Goal: Task Accomplishment & Management: Use online tool/utility

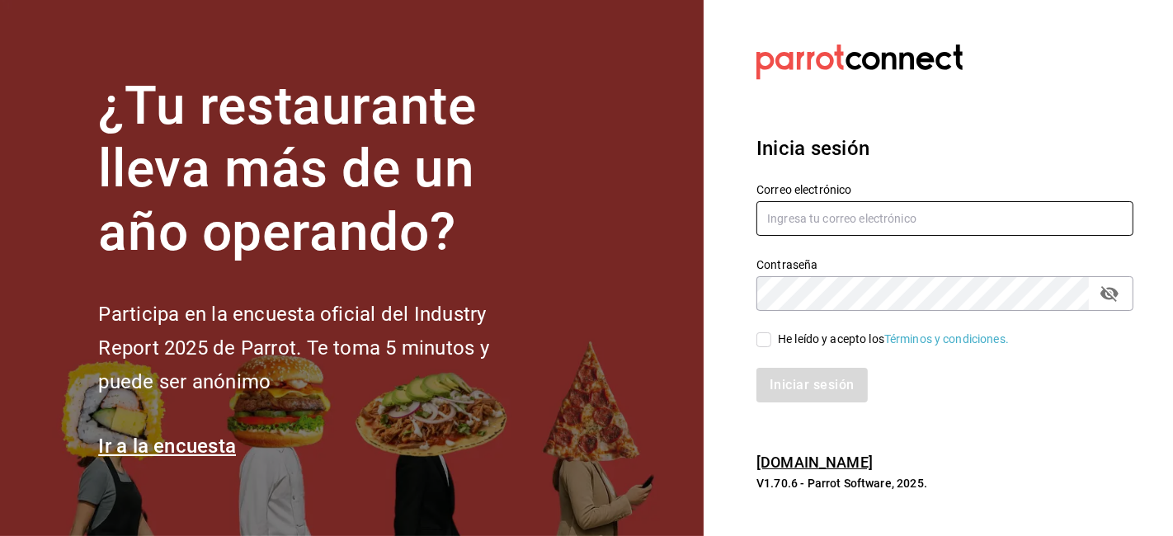
type input "[EMAIL_ADDRESS][DOMAIN_NAME]"
click at [765, 344] on input "He leído y acepto los Términos y condiciones." at bounding box center [763, 339] width 15 height 15
checkbox input "true"
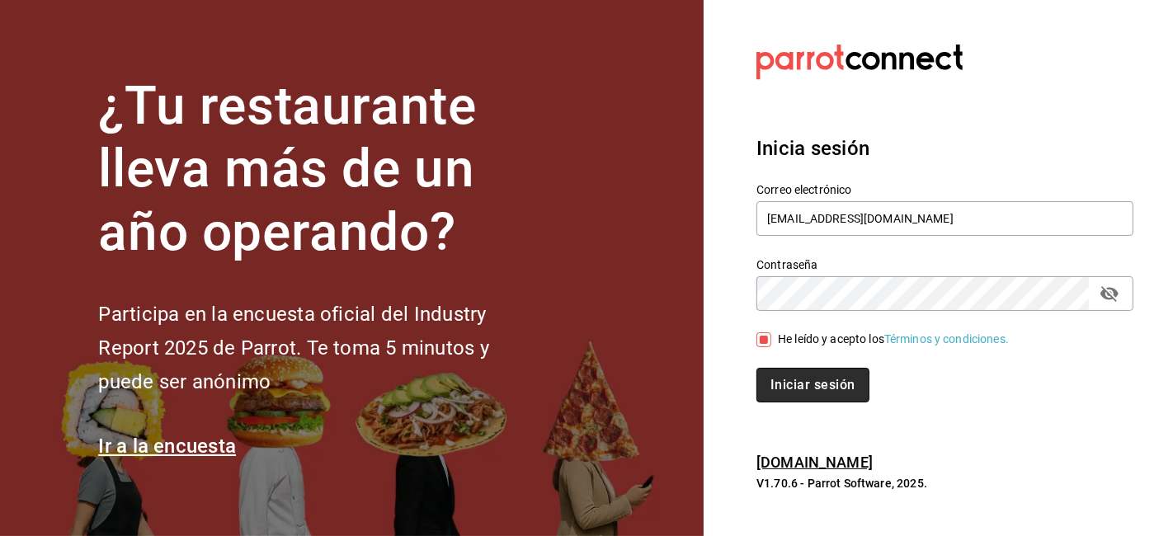
click at [800, 397] on button "Iniciar sesión" at bounding box center [812, 385] width 112 height 35
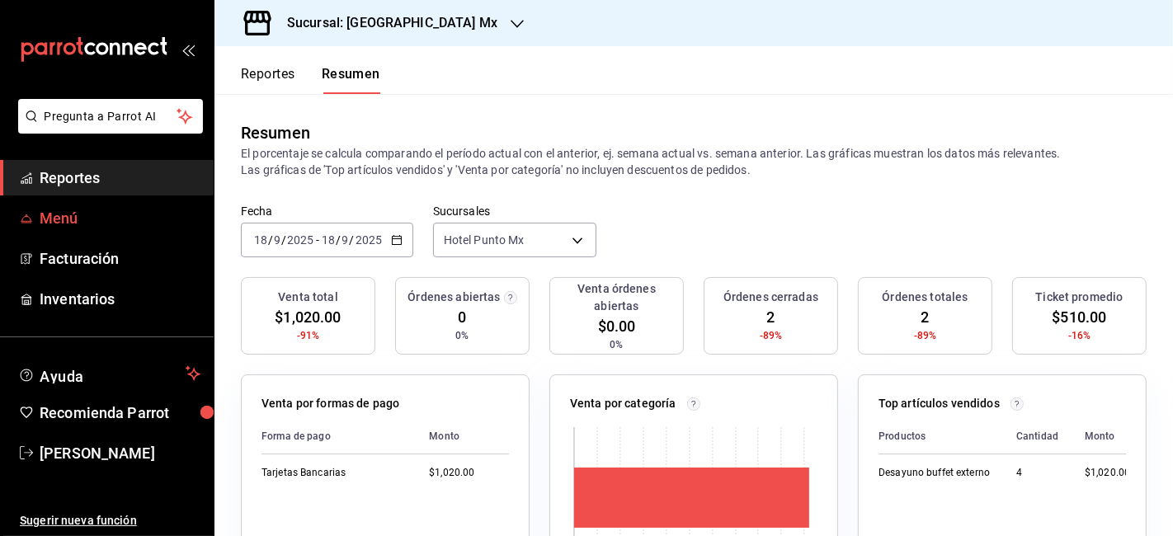
click at [75, 211] on span "Menú" at bounding box center [120, 218] width 161 height 22
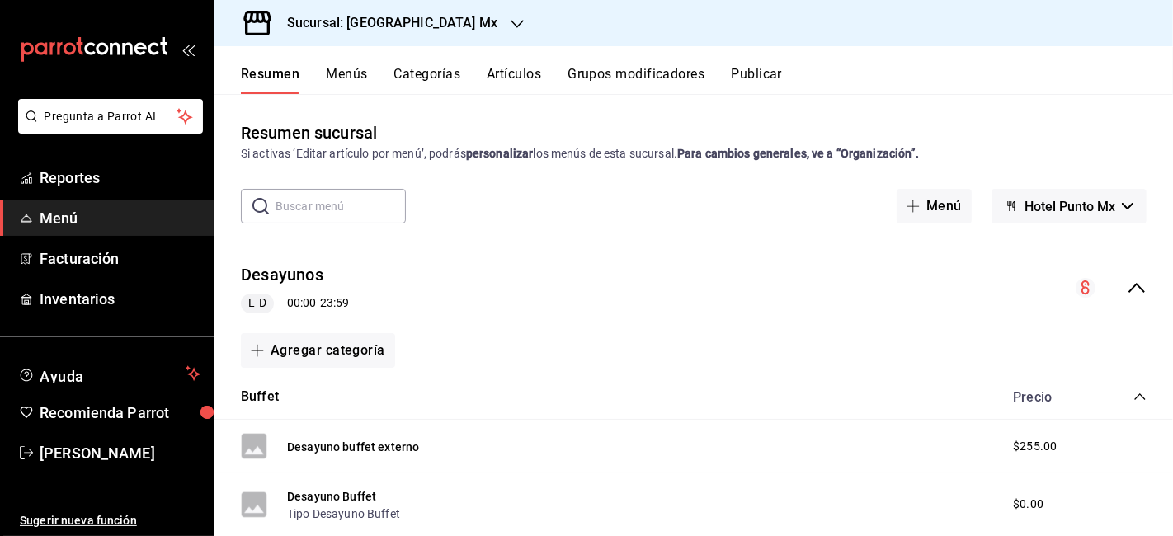
scroll to position [151, 0]
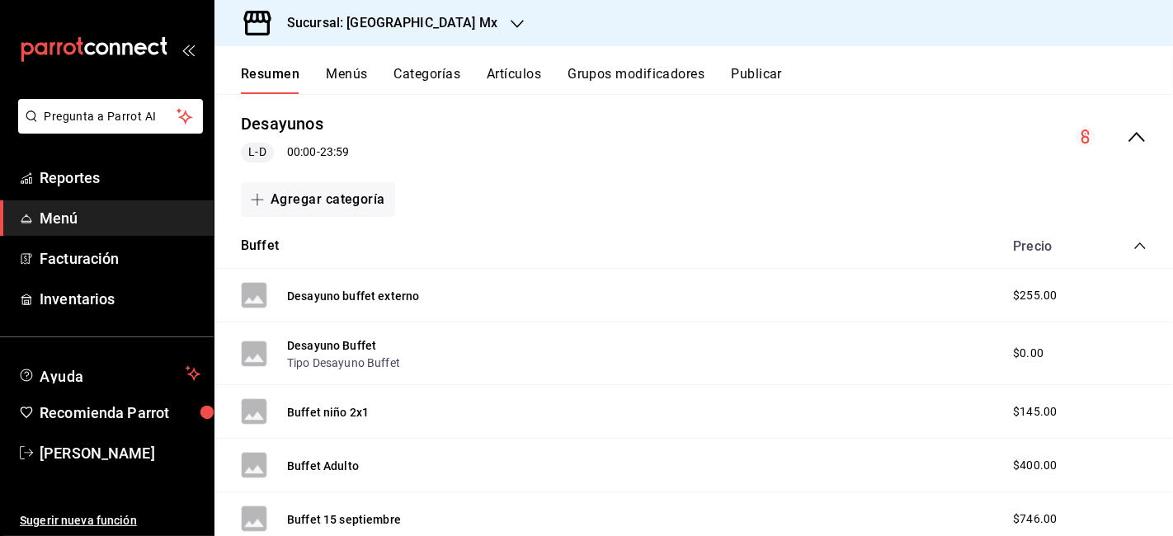
click at [1134, 243] on icon "collapse-category-row" at bounding box center [1139, 245] width 11 height 7
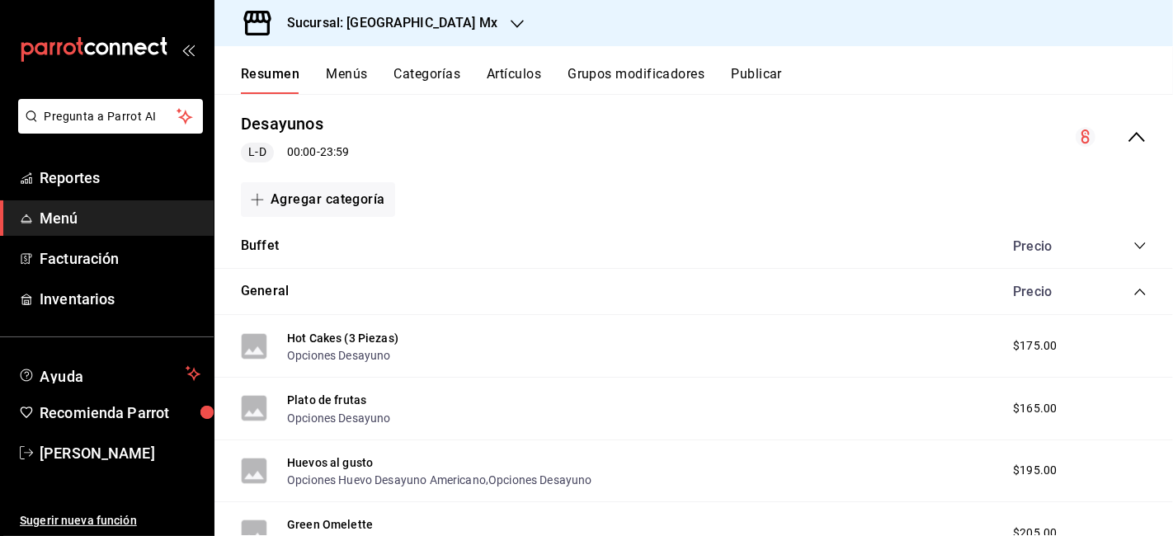
click at [1133, 293] on icon "collapse-category-row" at bounding box center [1139, 291] width 13 height 13
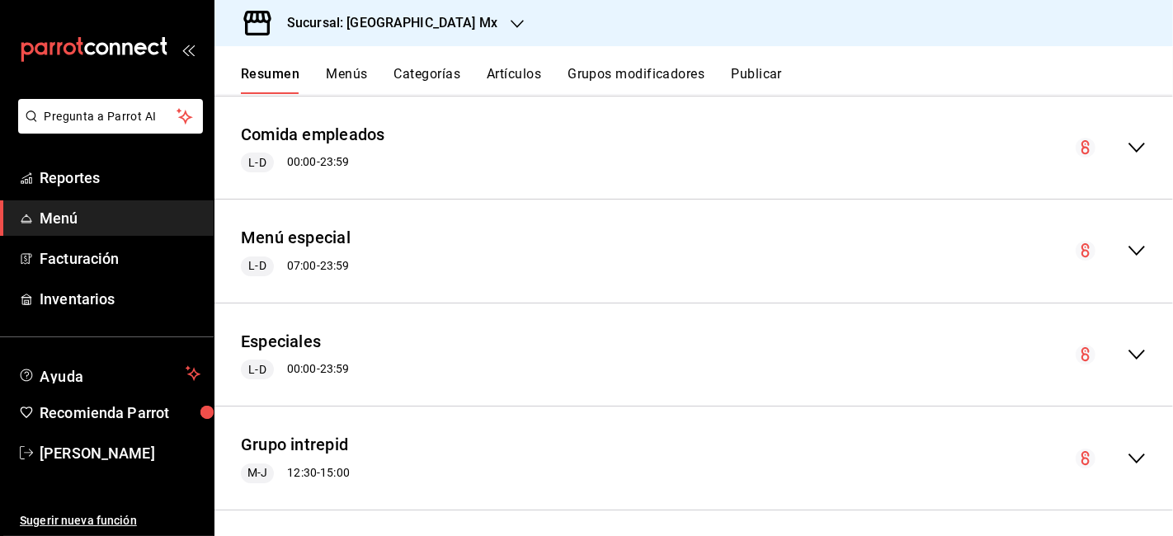
scroll to position [1363, 0]
click at [1126, 241] on icon "collapse-menu-row" at bounding box center [1136, 250] width 20 height 20
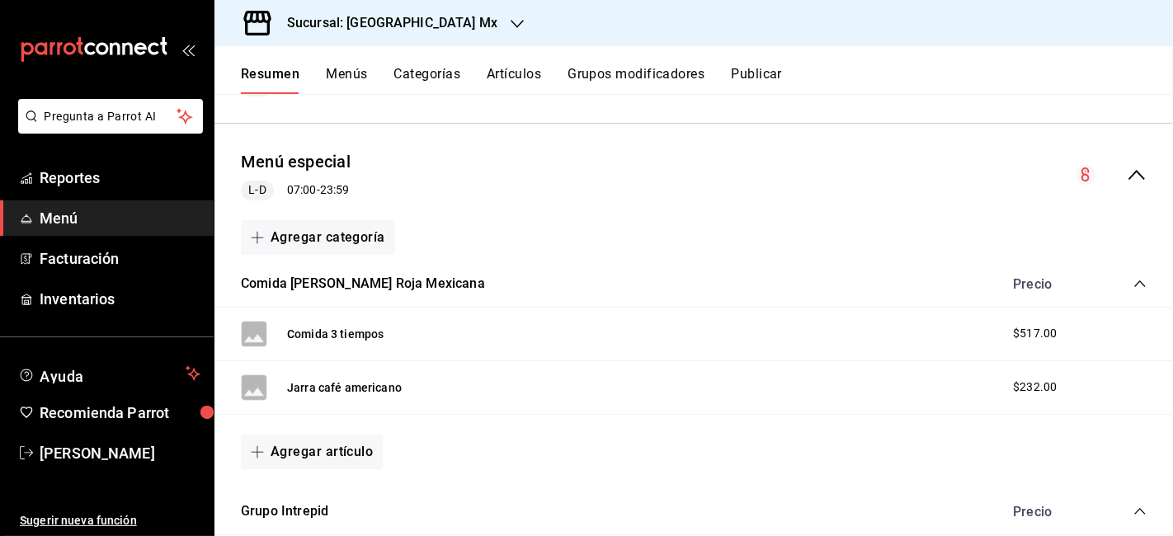
scroll to position [1405, 0]
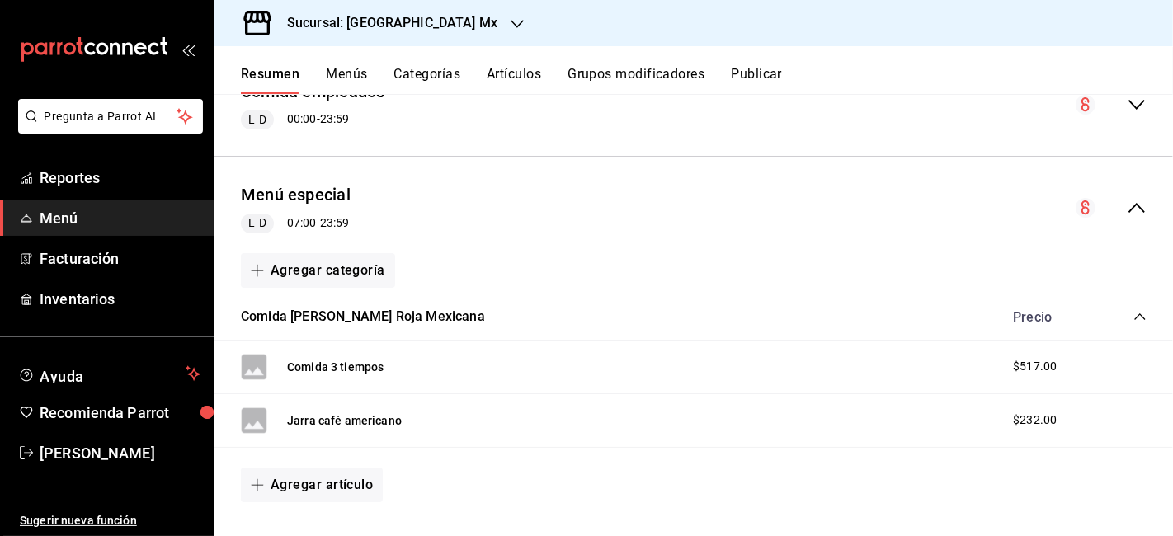
click at [1126, 208] on icon "collapse-menu-row" at bounding box center [1136, 208] width 20 height 20
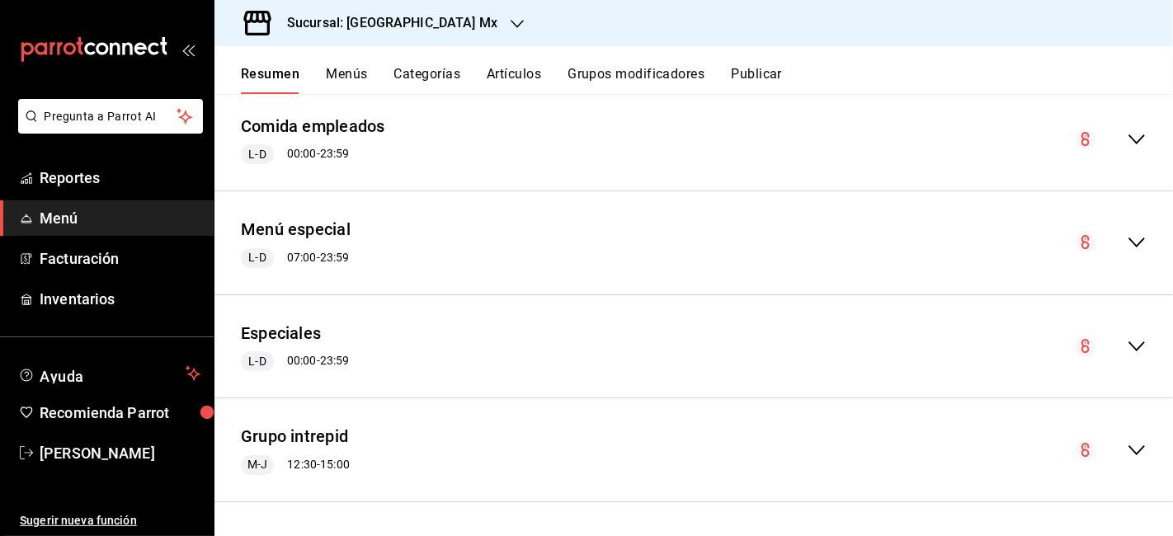
scroll to position [1366, 0]
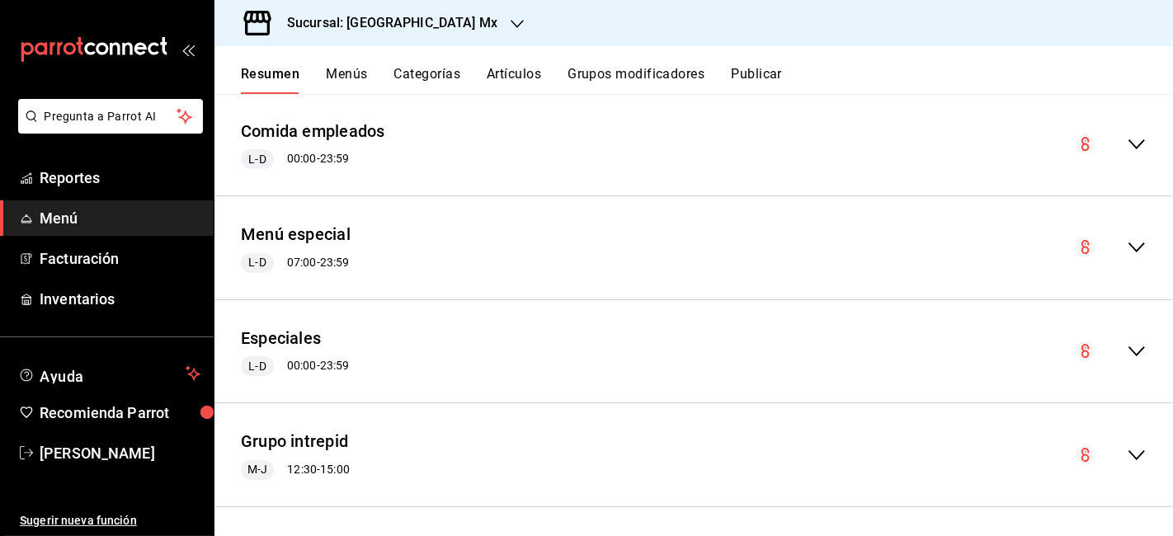
click at [1126, 345] on icon "collapse-menu-row" at bounding box center [1136, 351] width 20 height 20
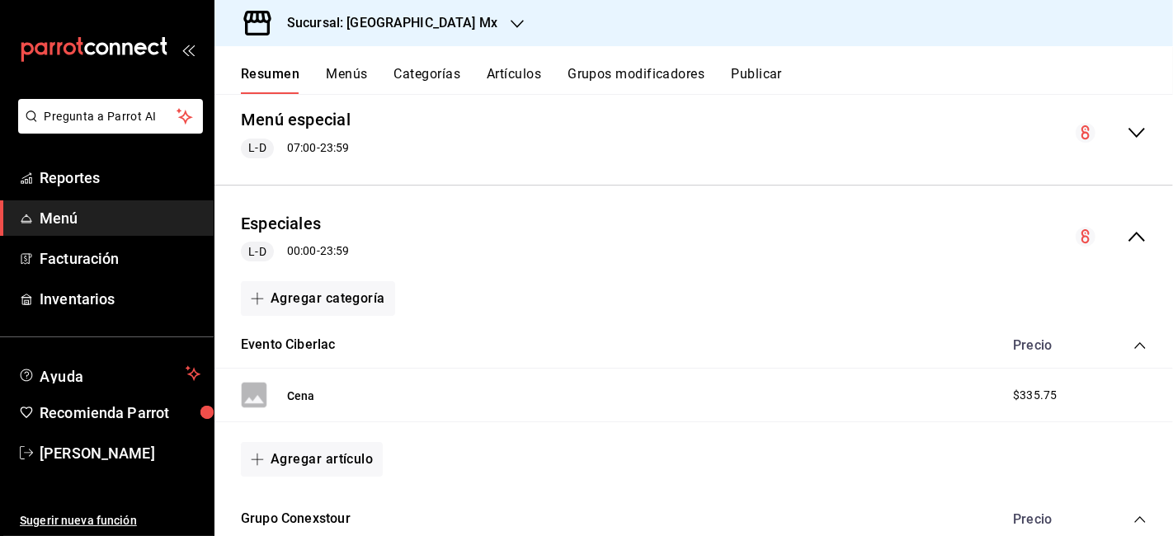
scroll to position [1479, 0]
click at [92, 178] on span "Reportes" at bounding box center [120, 178] width 161 height 22
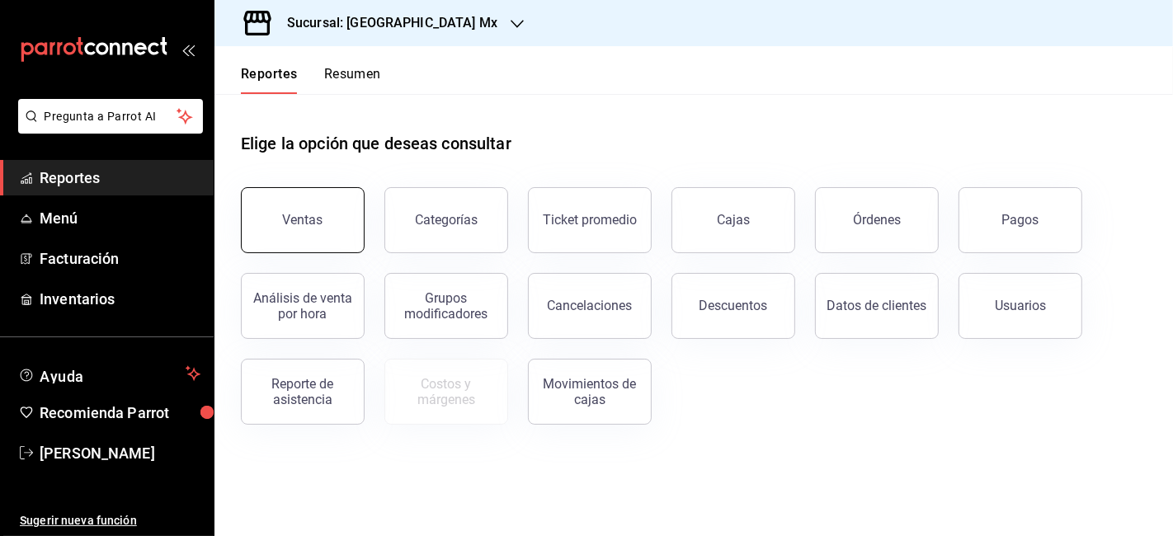
click at [353, 243] on button "Ventas" at bounding box center [303, 220] width 124 height 66
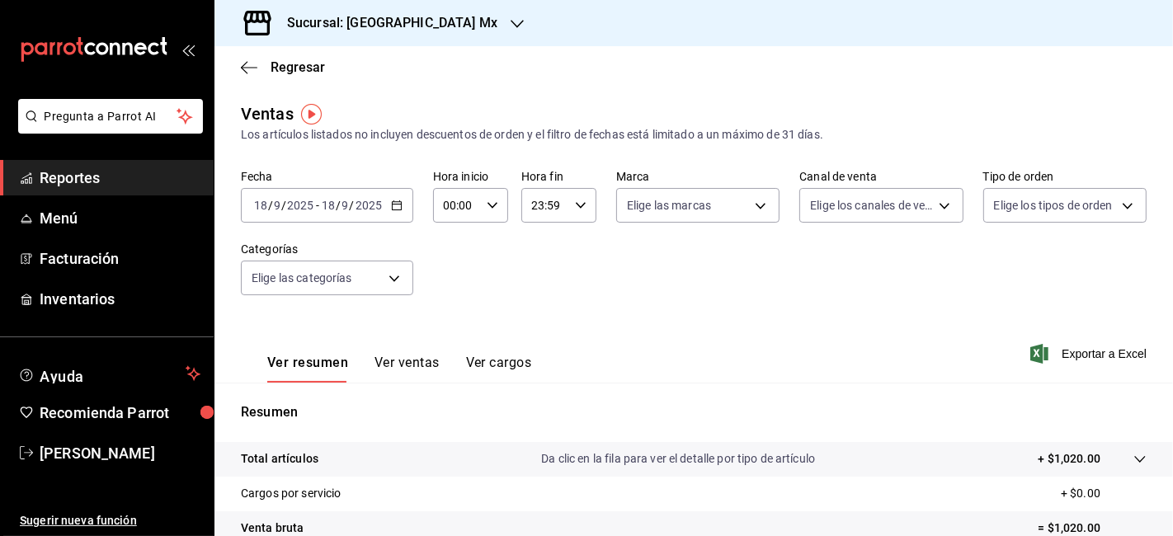
click at [384, 208] on div "[DATE] [DATE] - [DATE] [DATE]" at bounding box center [327, 205] width 172 height 35
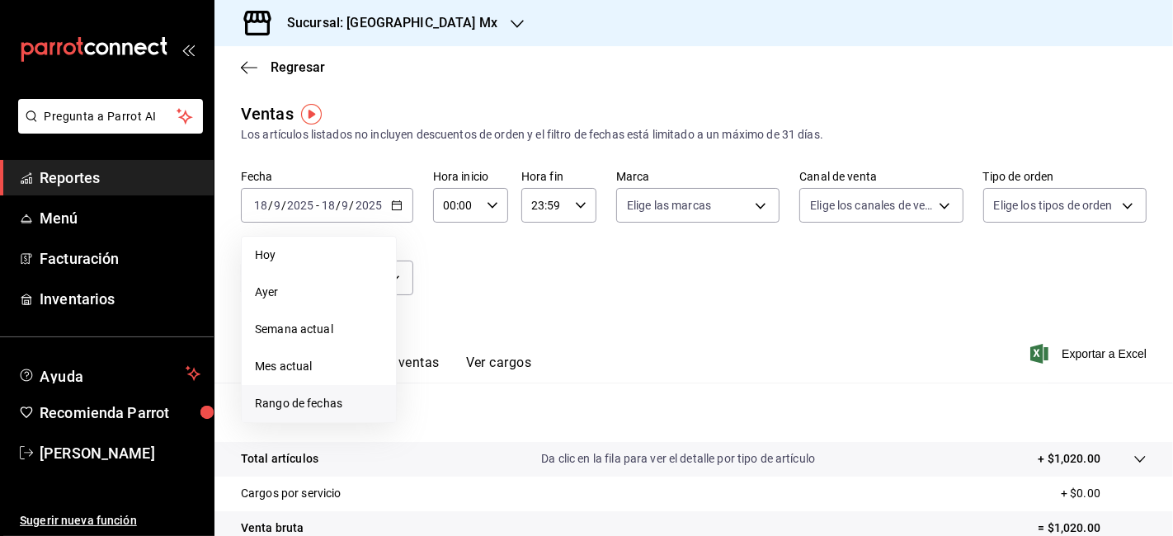
click at [360, 403] on span "Rango de fechas" at bounding box center [319, 403] width 128 height 17
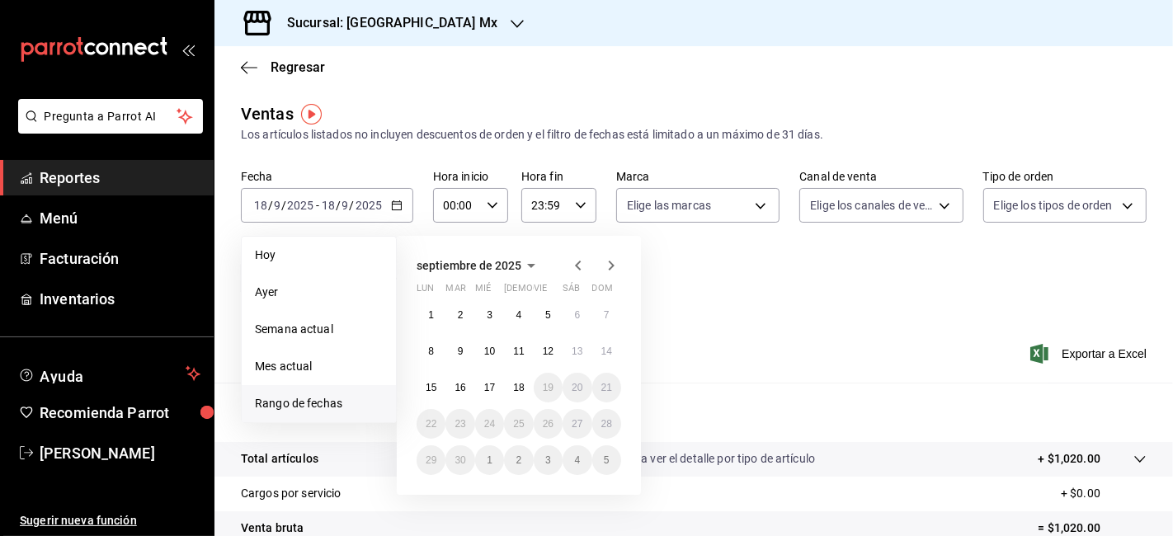
click at [575, 270] on icon "button" at bounding box center [578, 266] width 20 height 20
click at [514, 467] on button "28" at bounding box center [518, 460] width 29 height 30
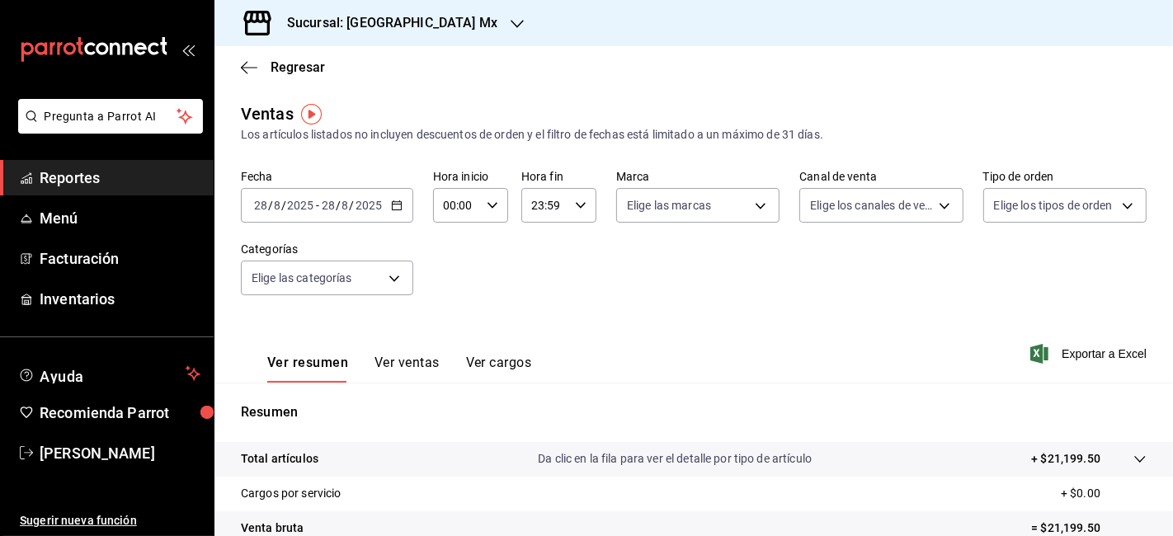
click at [410, 361] on button "Ver ventas" at bounding box center [406, 369] width 65 height 28
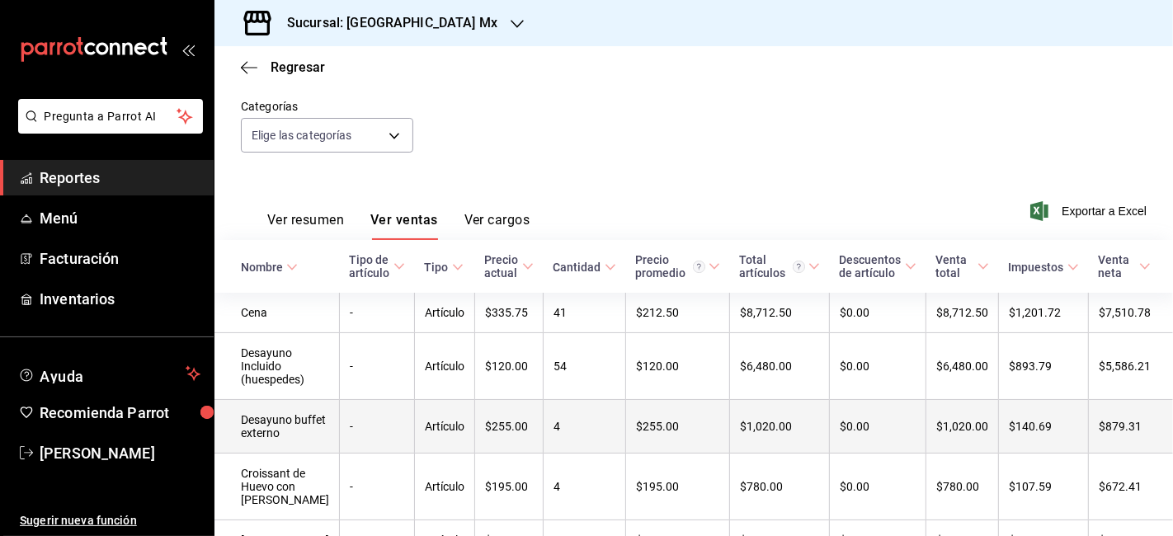
scroll to position [142, 0]
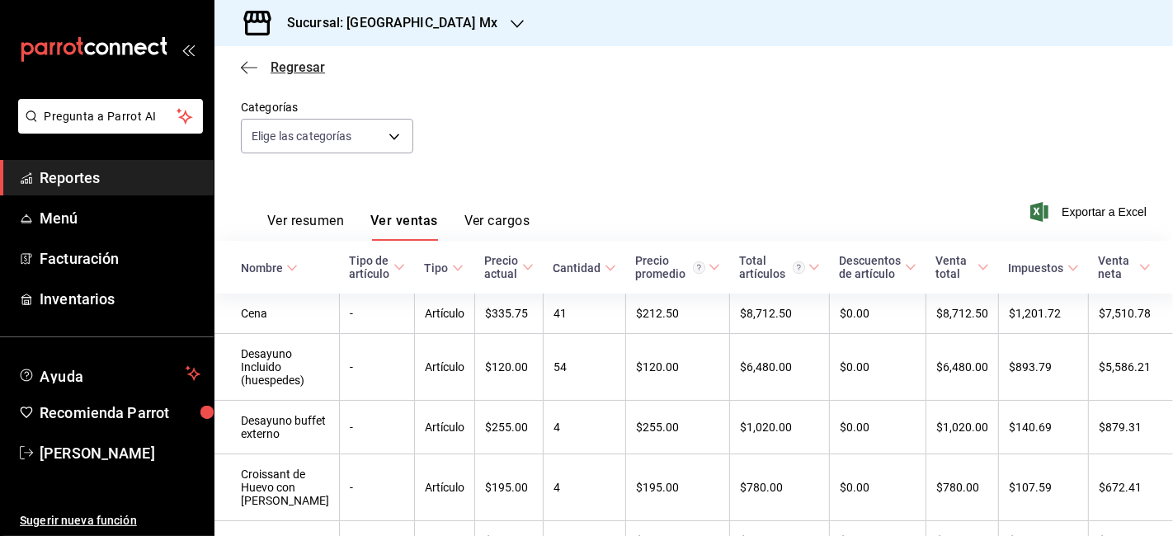
click at [298, 74] on span "Regresar" at bounding box center [297, 67] width 54 height 16
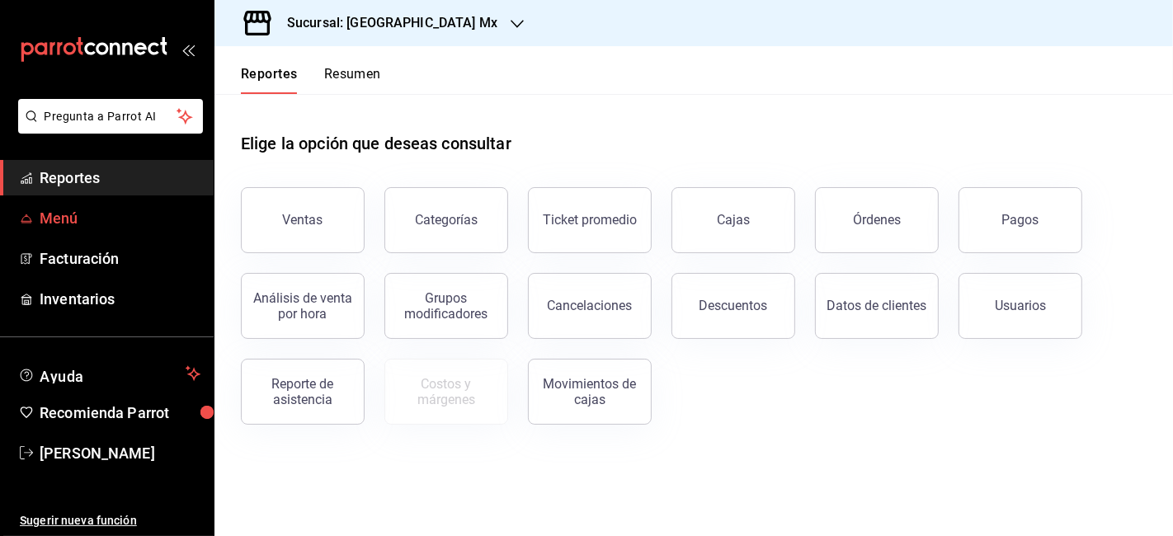
click at [53, 218] on span "Menú" at bounding box center [120, 218] width 161 height 22
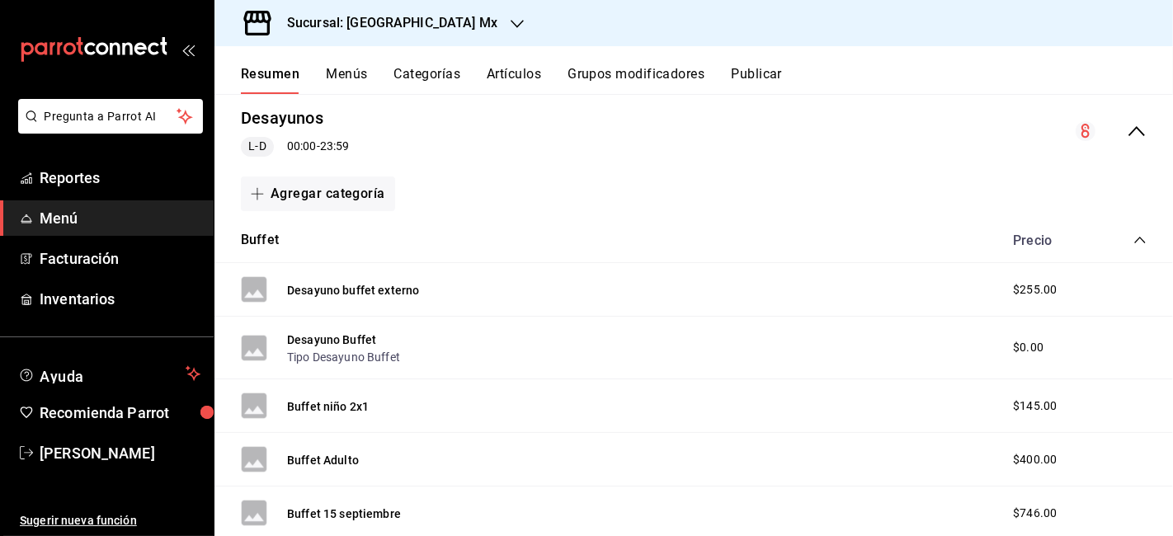
scroll to position [148, 0]
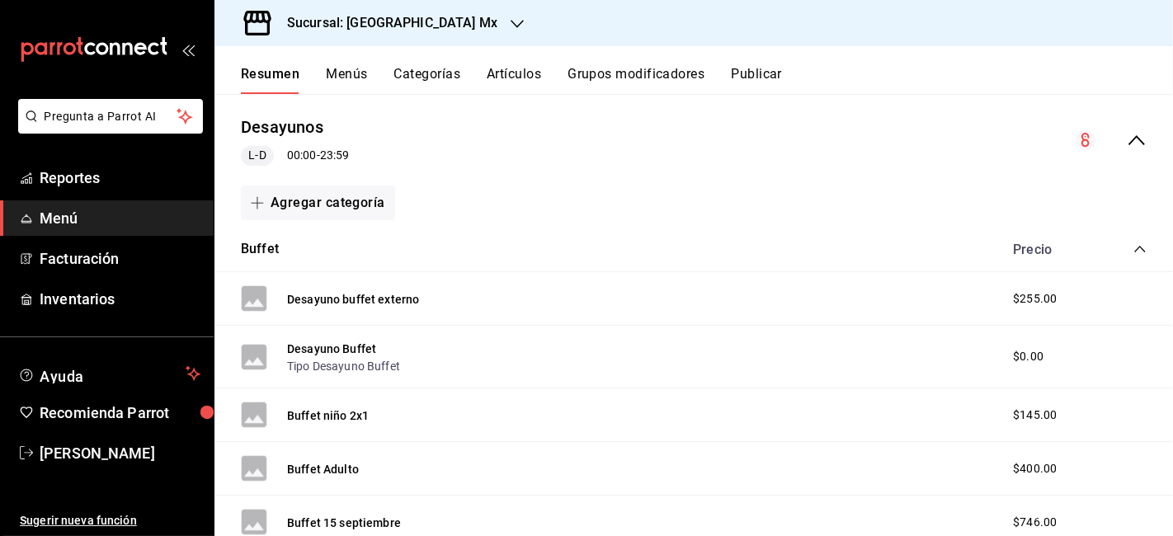
click at [1133, 249] on icon "collapse-category-row" at bounding box center [1139, 248] width 13 height 13
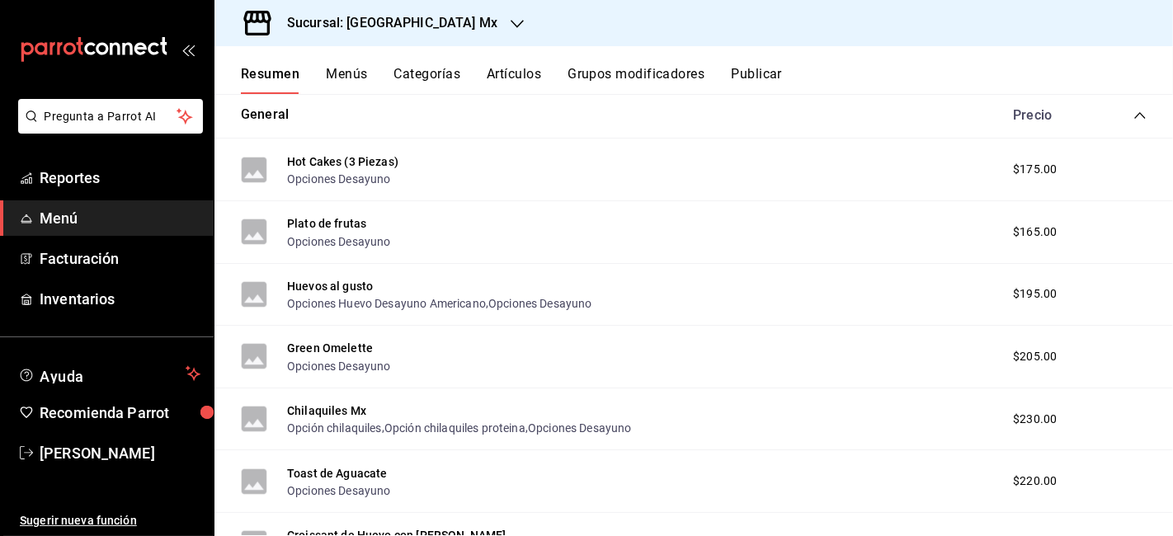
scroll to position [237, 0]
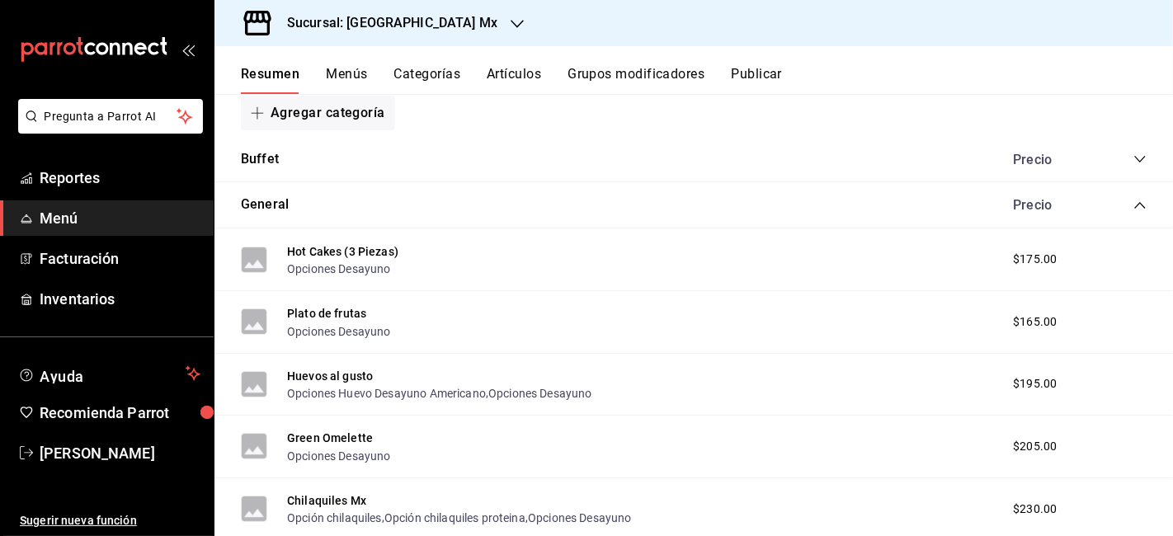
click at [1133, 203] on icon "collapse-category-row" at bounding box center [1139, 205] width 13 height 13
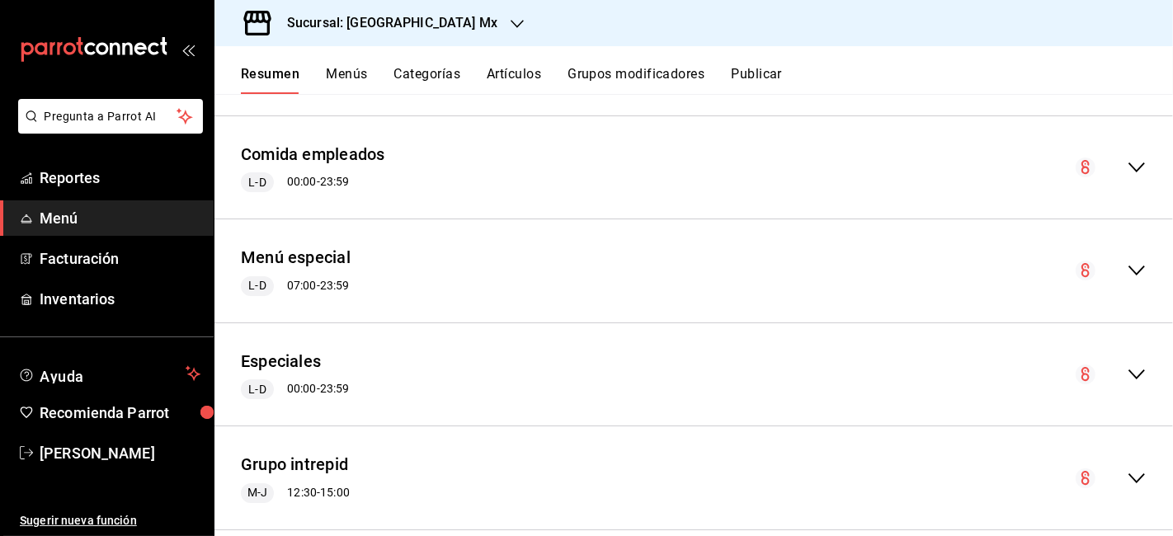
scroll to position [1347, 0]
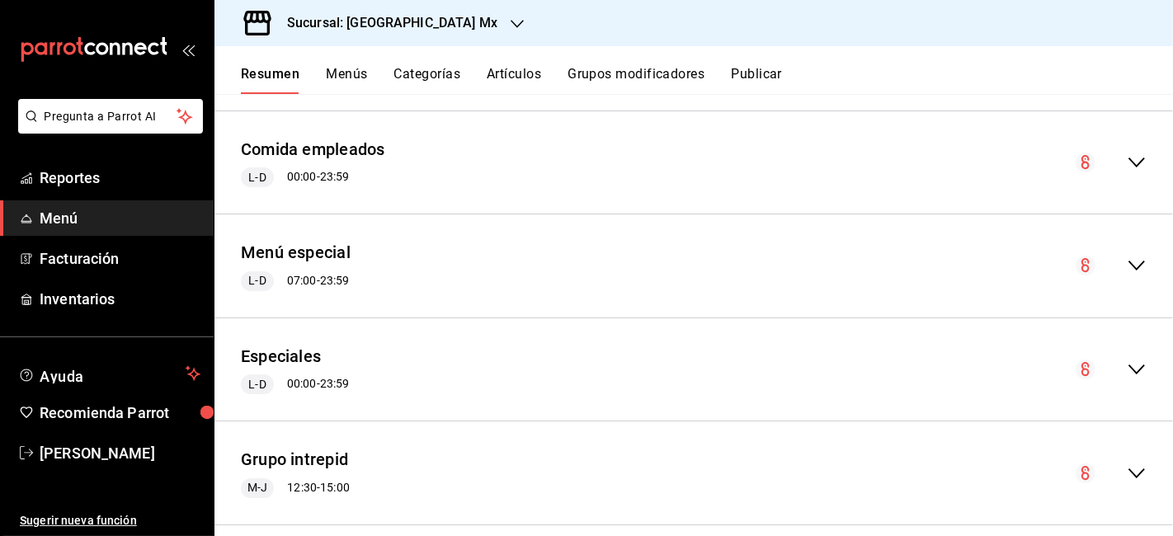
click at [1126, 370] on icon "collapse-menu-row" at bounding box center [1136, 370] width 20 height 20
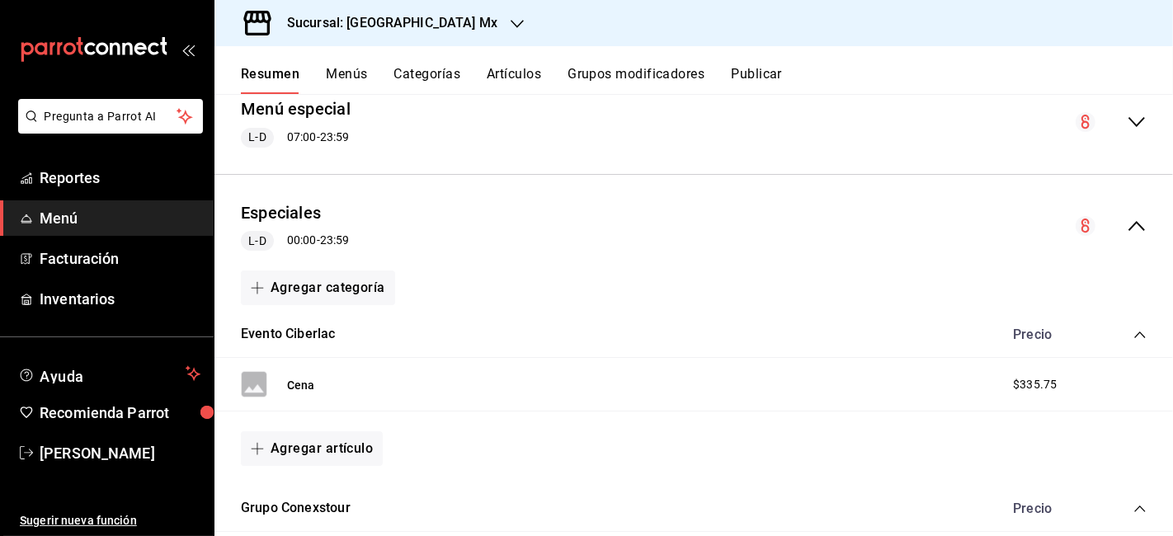
scroll to position [1496, 0]
